Goal: Information Seeking & Learning: Learn about a topic

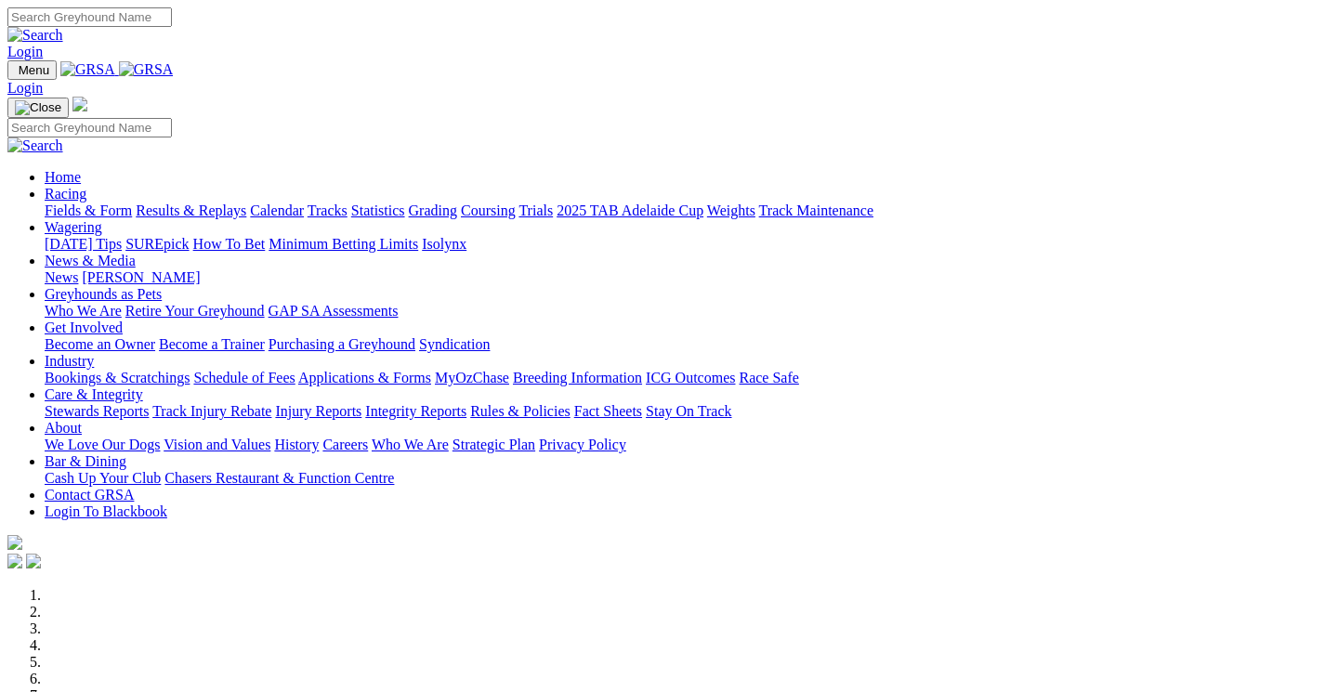
click at [172, 27] on input "Search" at bounding box center [89, 17] width 164 height 20
type input "Phantom Carat"
click at [63, 27] on img at bounding box center [35, 35] width 56 height 17
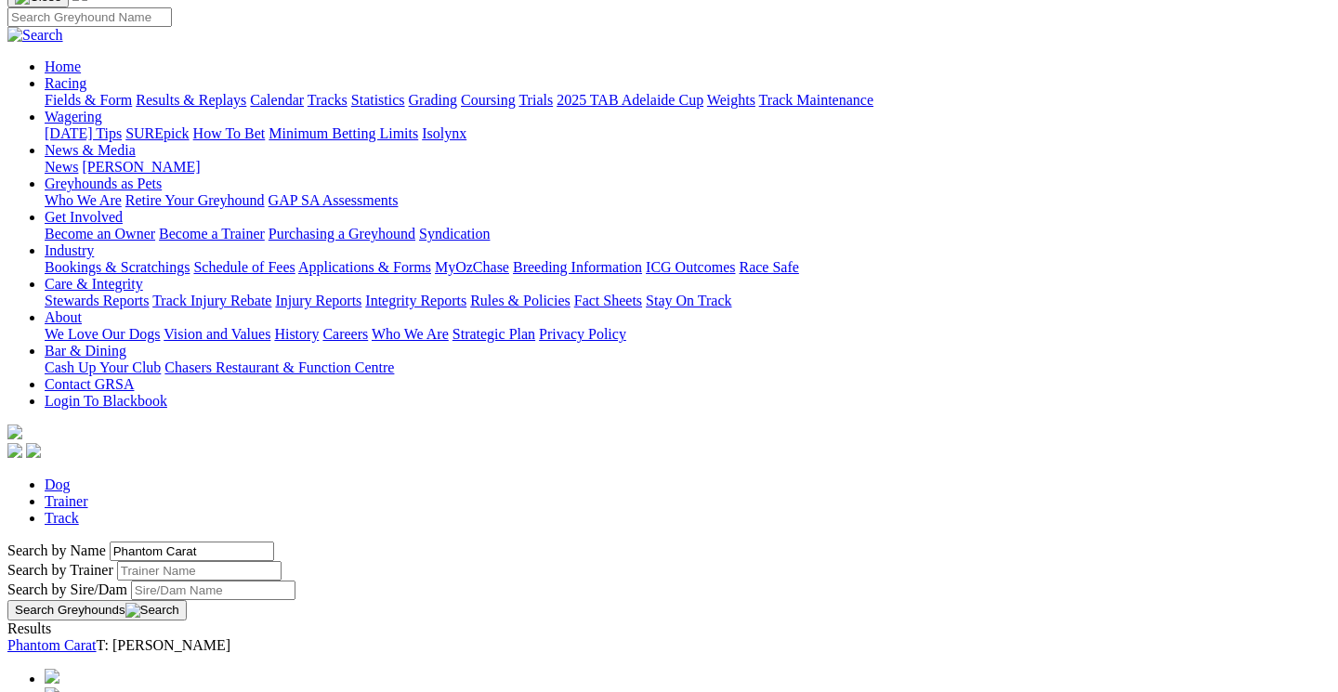
scroll to position [148, 0]
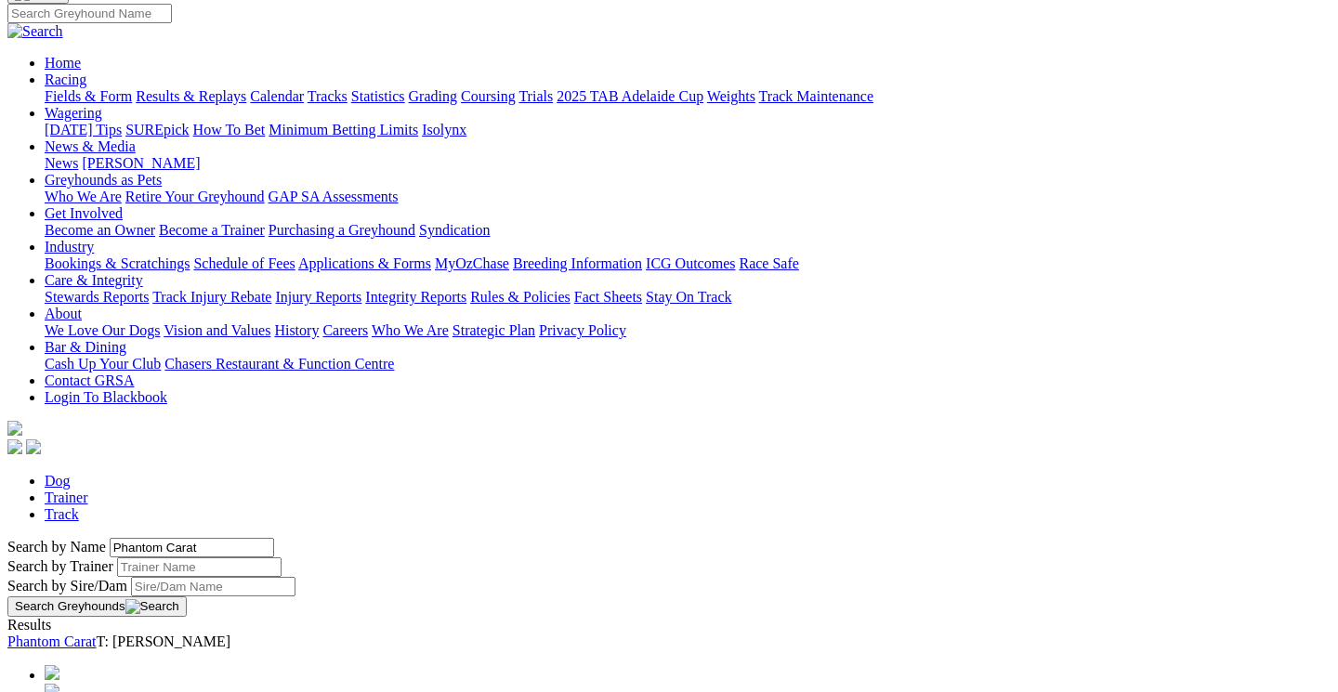
click at [97, 634] on link "Phantom Carat" at bounding box center [51, 642] width 89 height 16
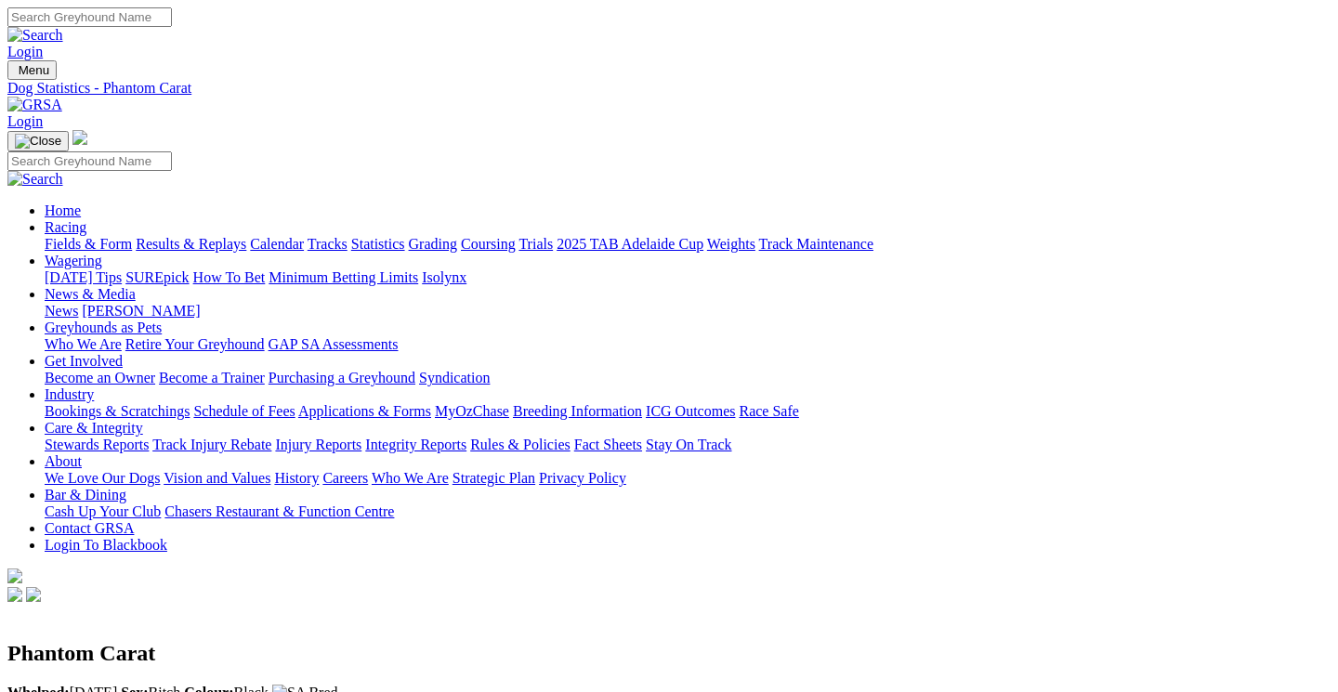
scroll to position [0, 1]
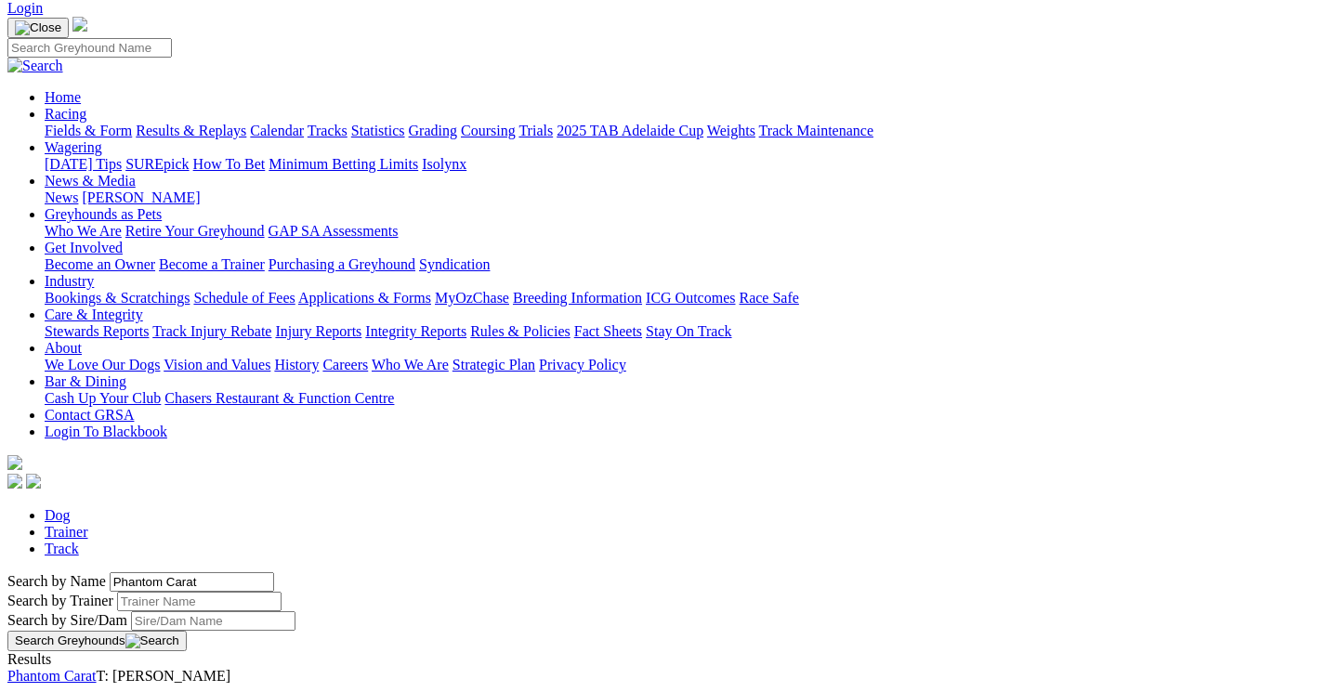
scroll to position [81, 0]
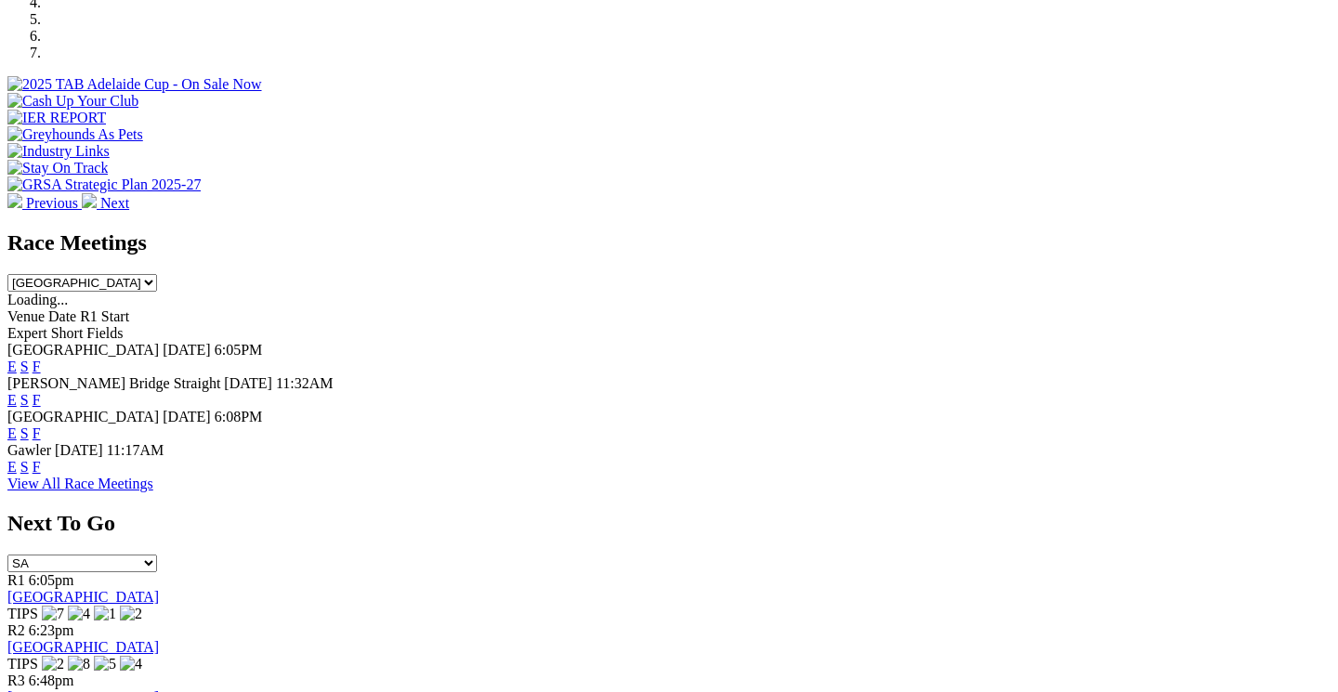
scroll to position [649, 0]
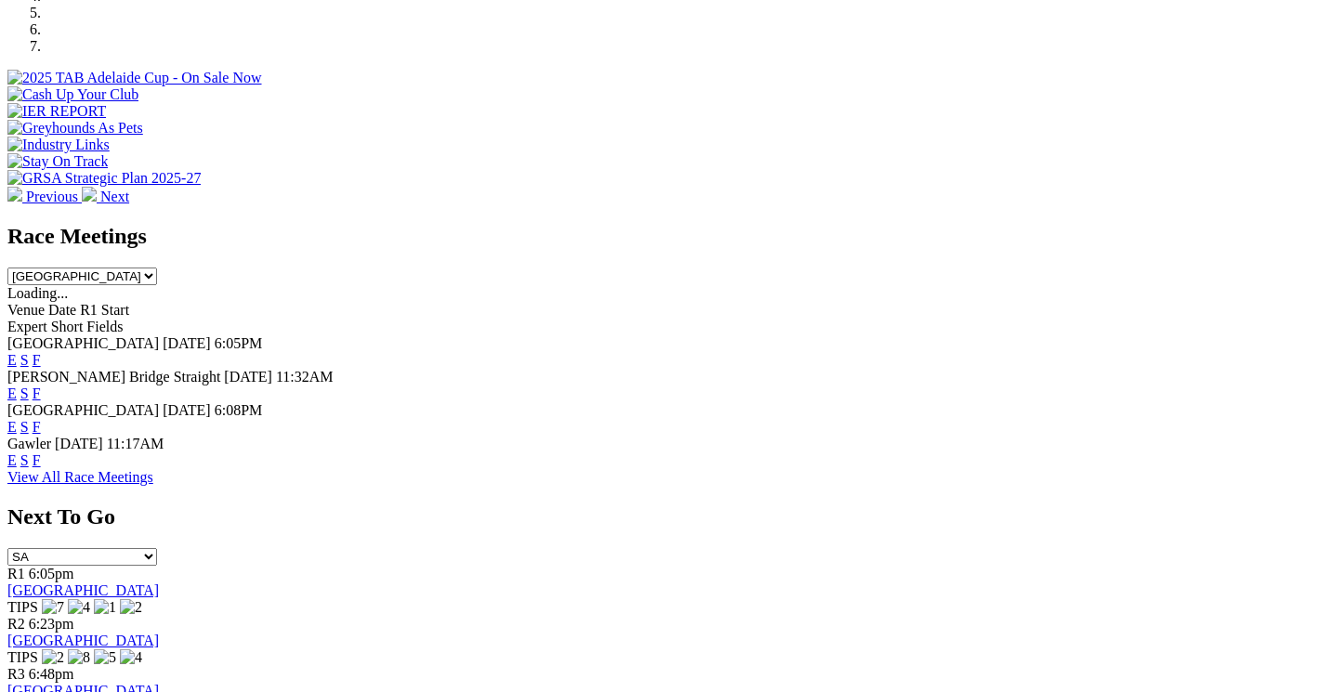
click at [41, 352] on link "F" at bounding box center [37, 360] width 8 height 16
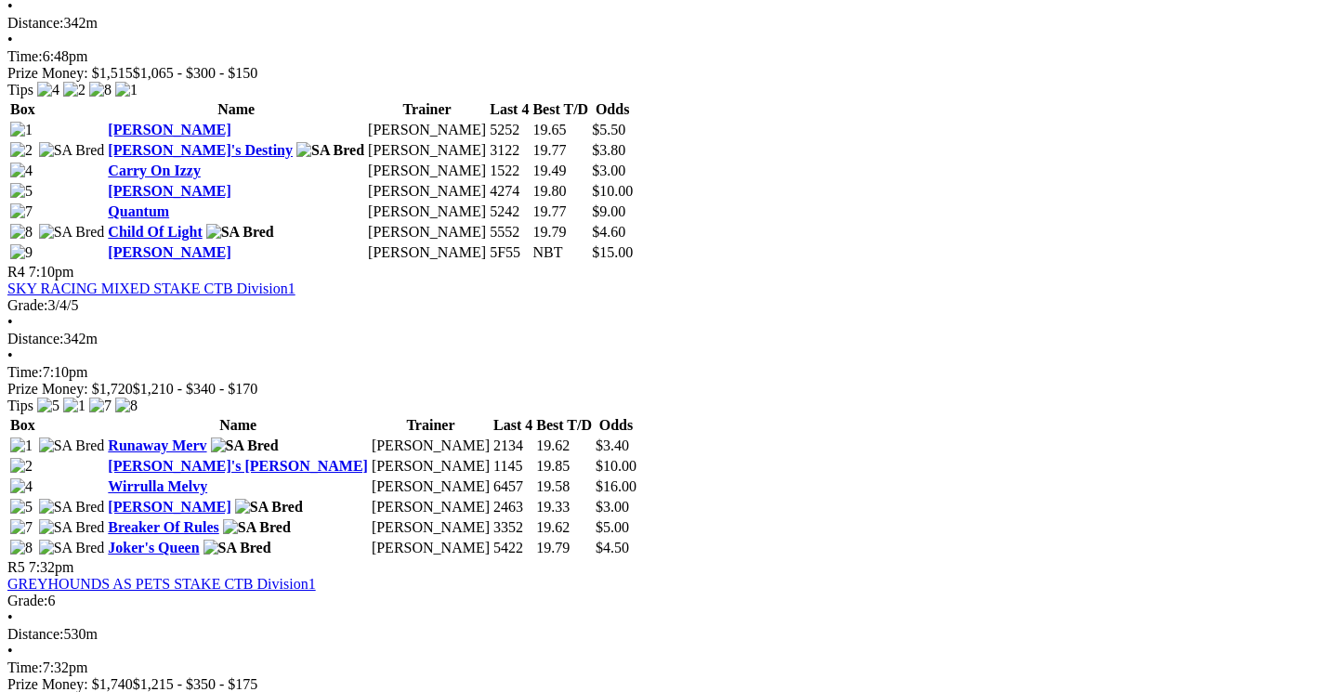
scroll to position [1650, 0]
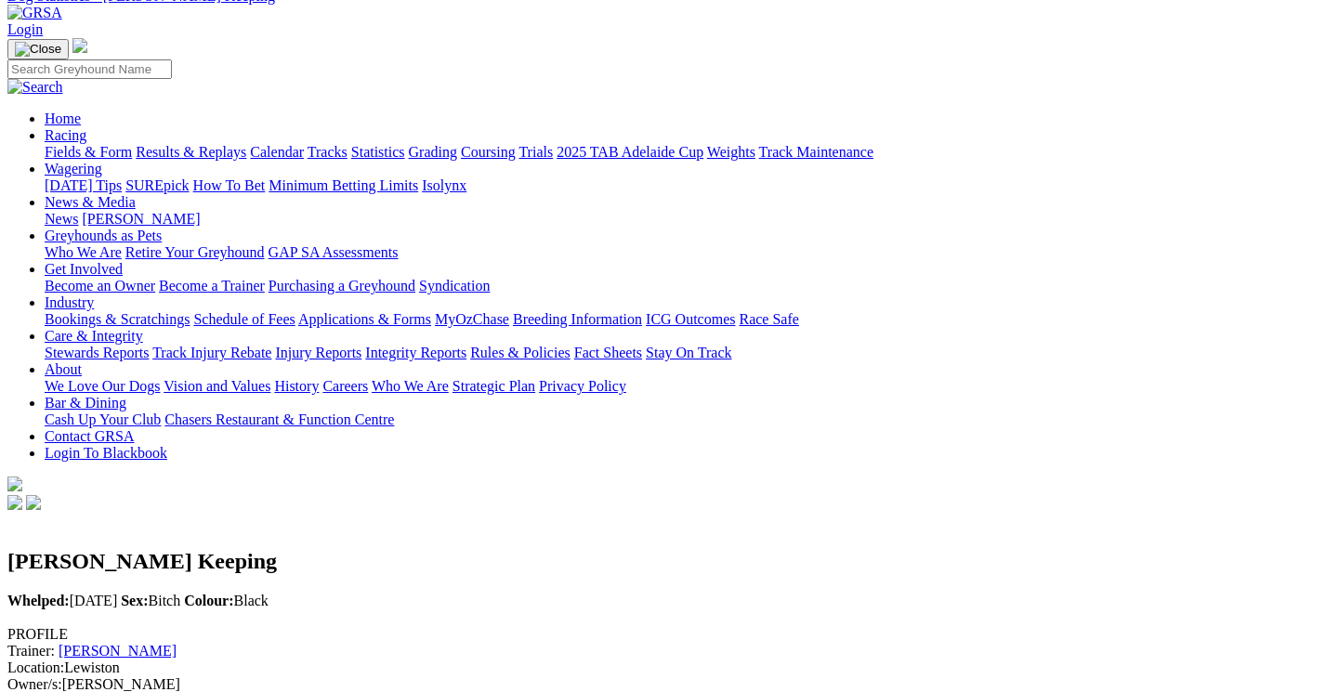
scroll to position [89, 0]
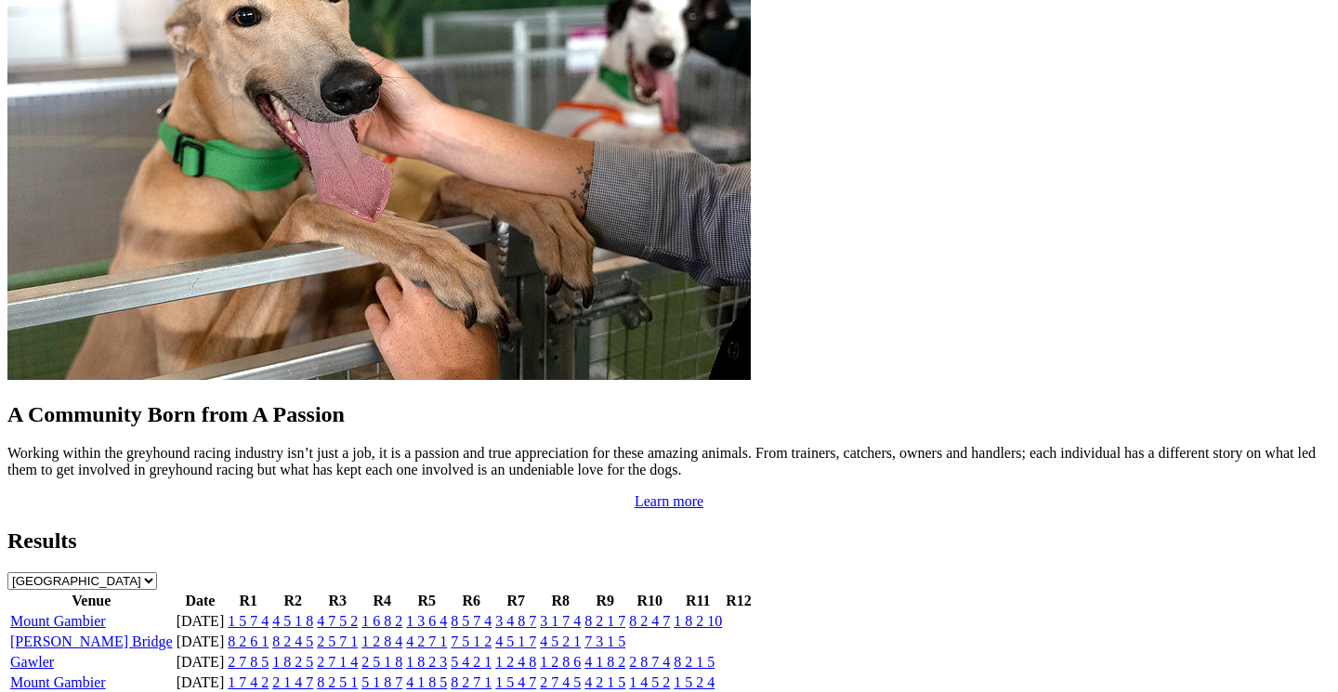
scroll to position [1528, 0]
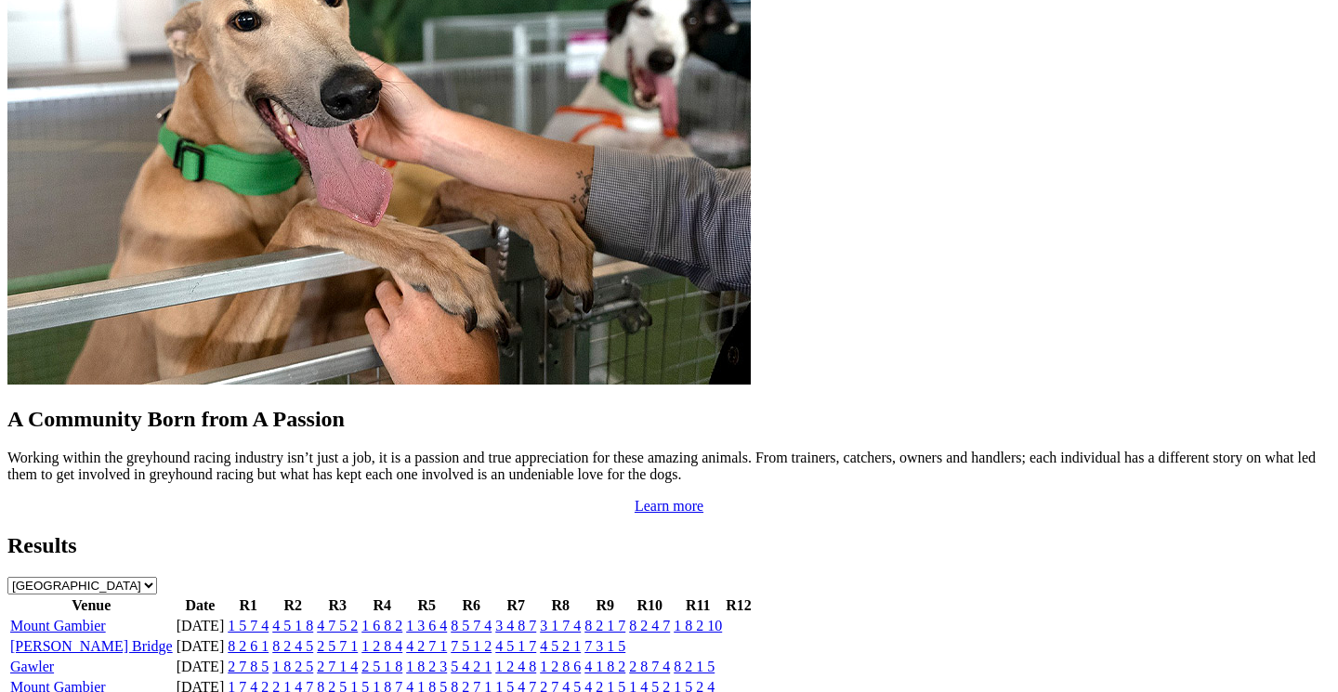
click at [491, 679] on link "8 2 7 1" at bounding box center [471, 687] width 41 height 16
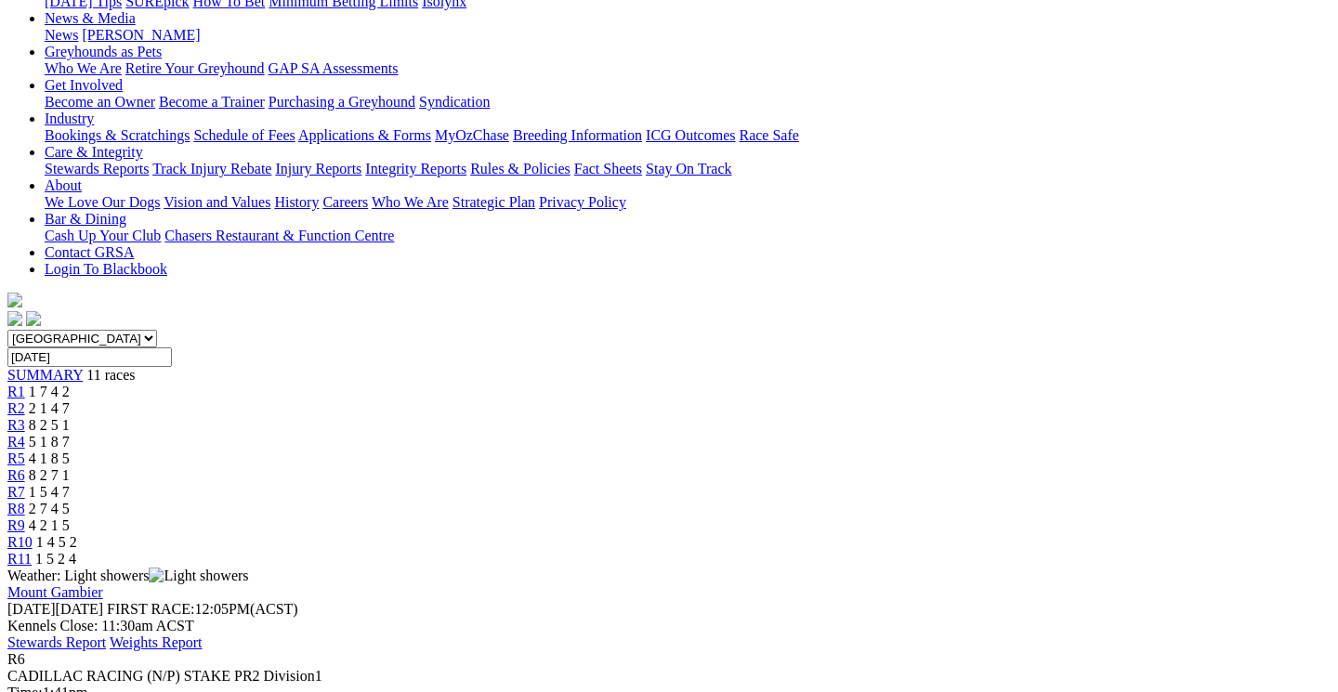
scroll to position [274, 0]
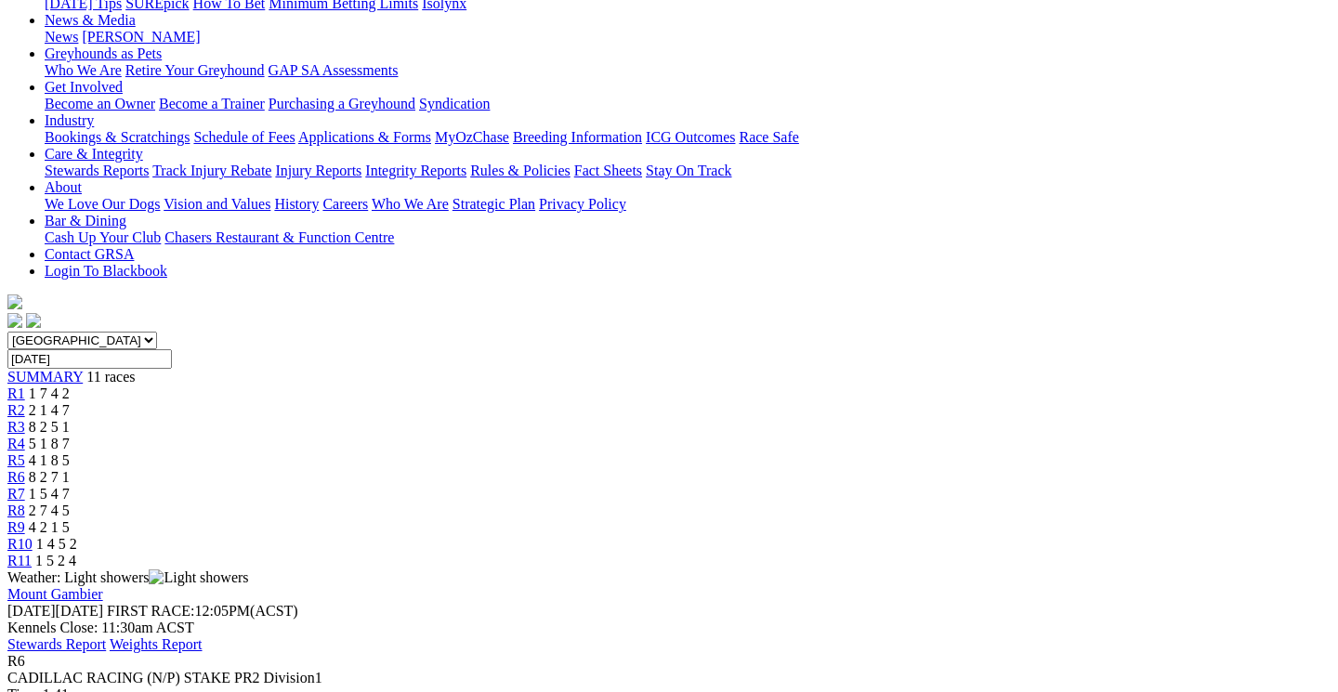
click at [25, 486] on link "R7" at bounding box center [16, 494] width 18 height 16
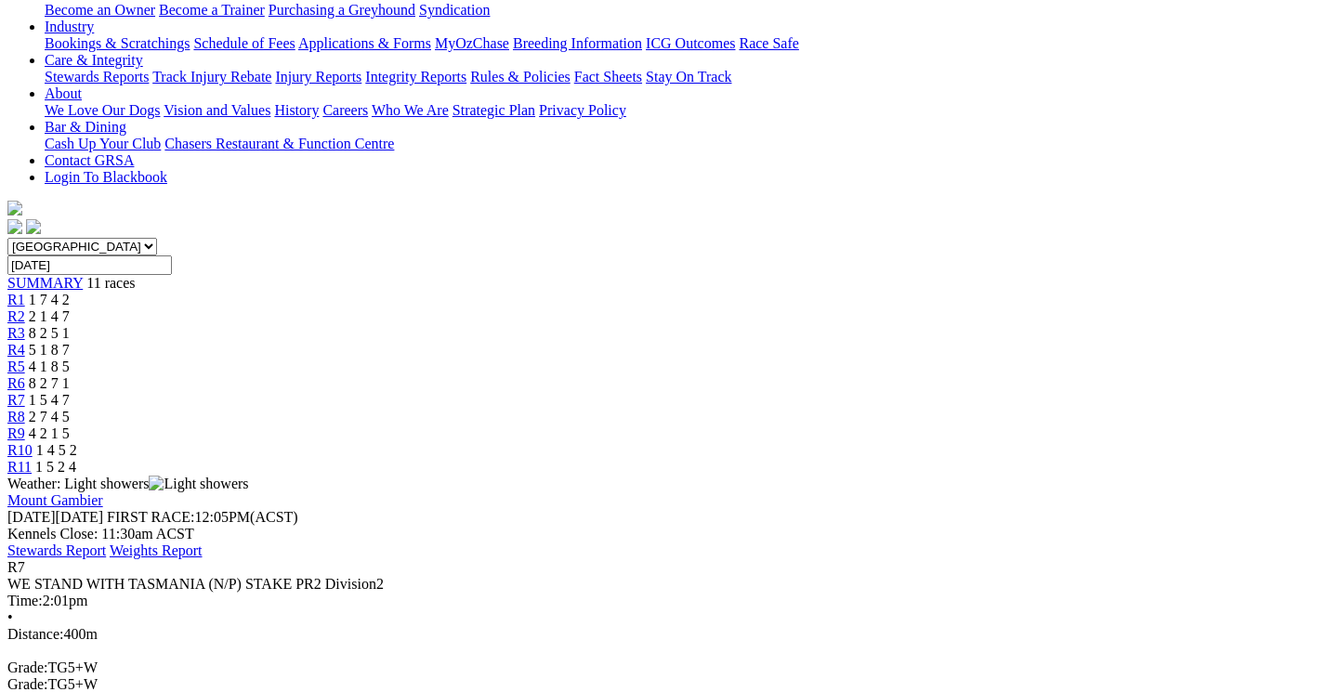
scroll to position [369, 0]
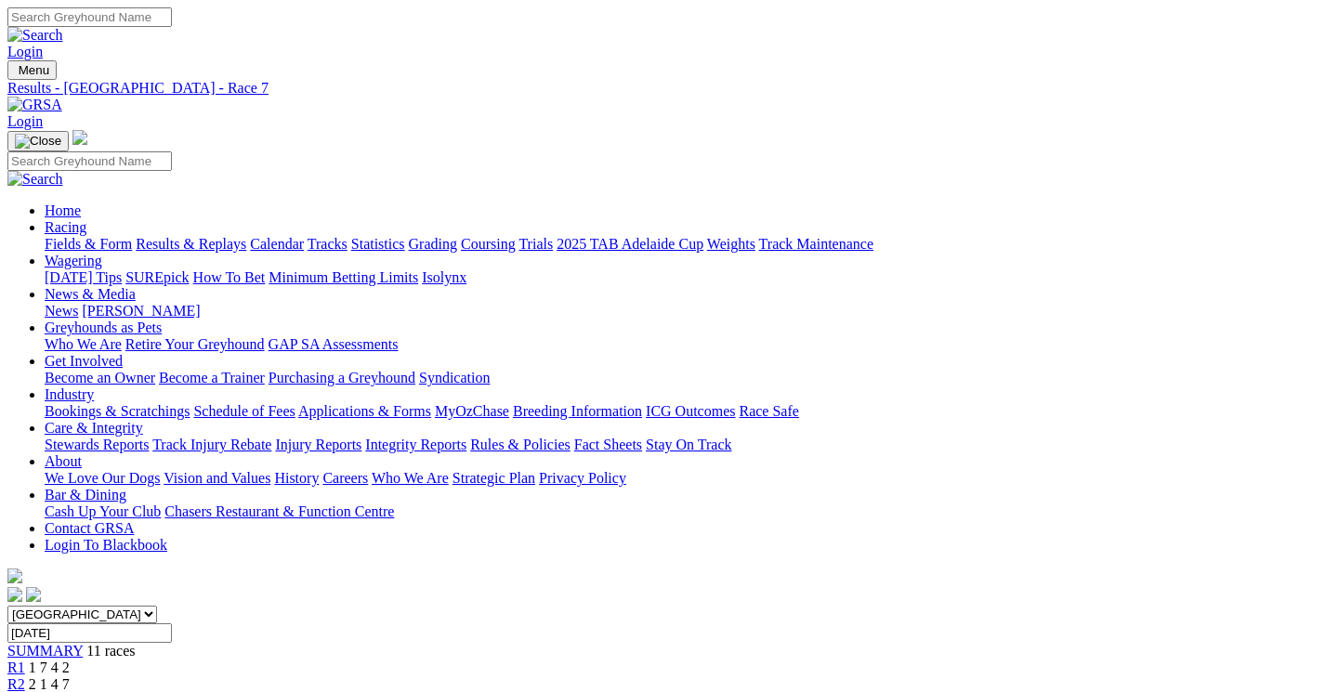
scroll to position [0, 0]
